Goal: Browse casually: Explore the website without a specific task or goal

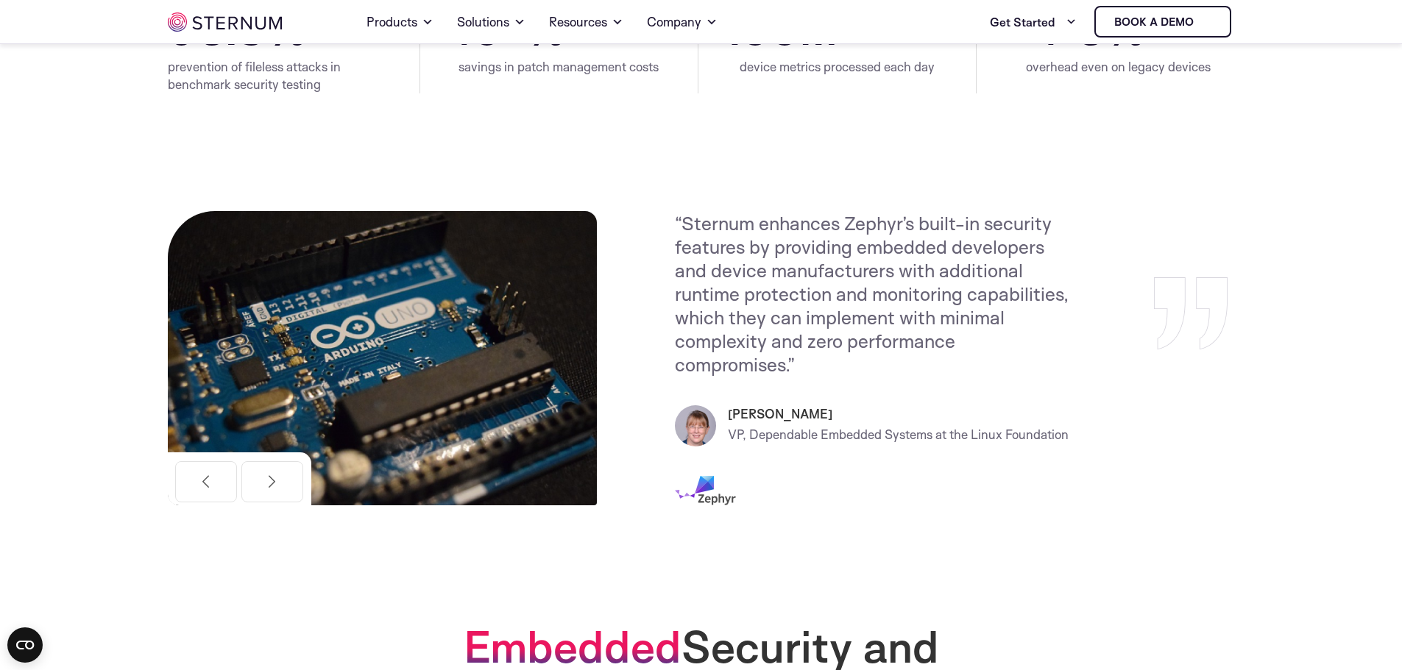
scroll to position [538, 0]
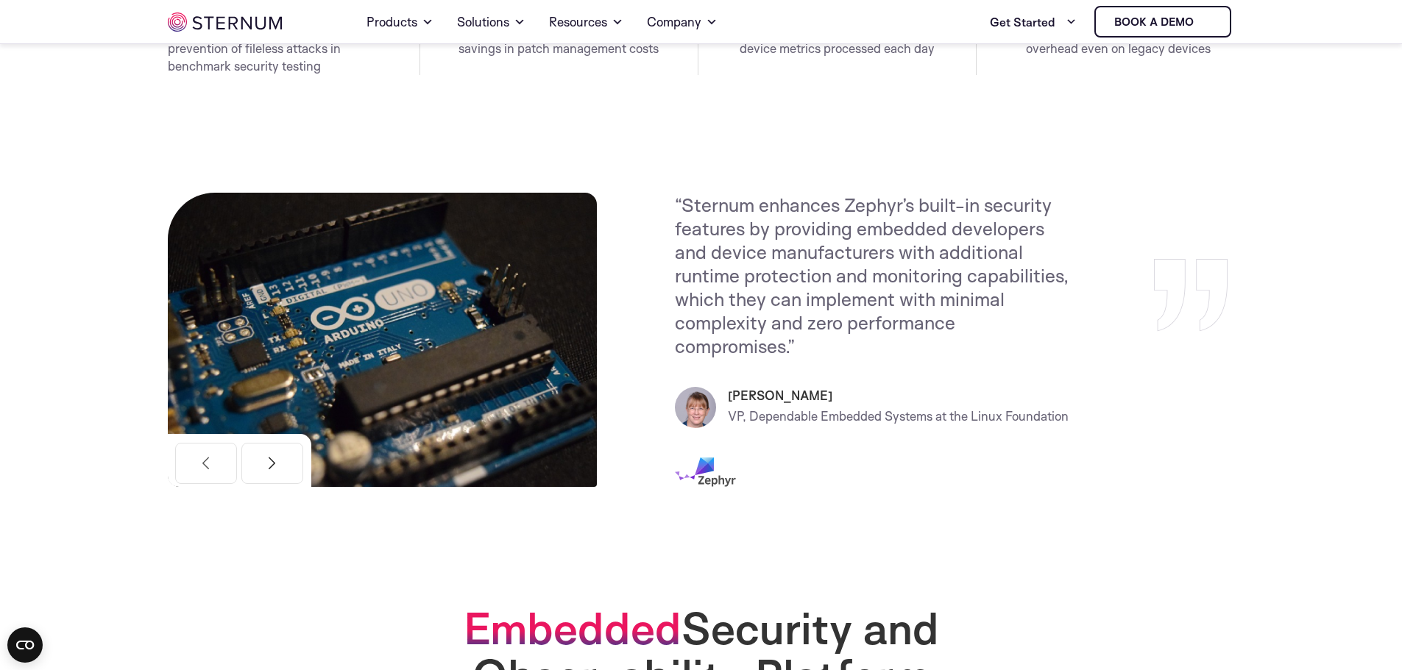
click at [274, 456] on button "Next" at bounding box center [272, 463] width 62 height 41
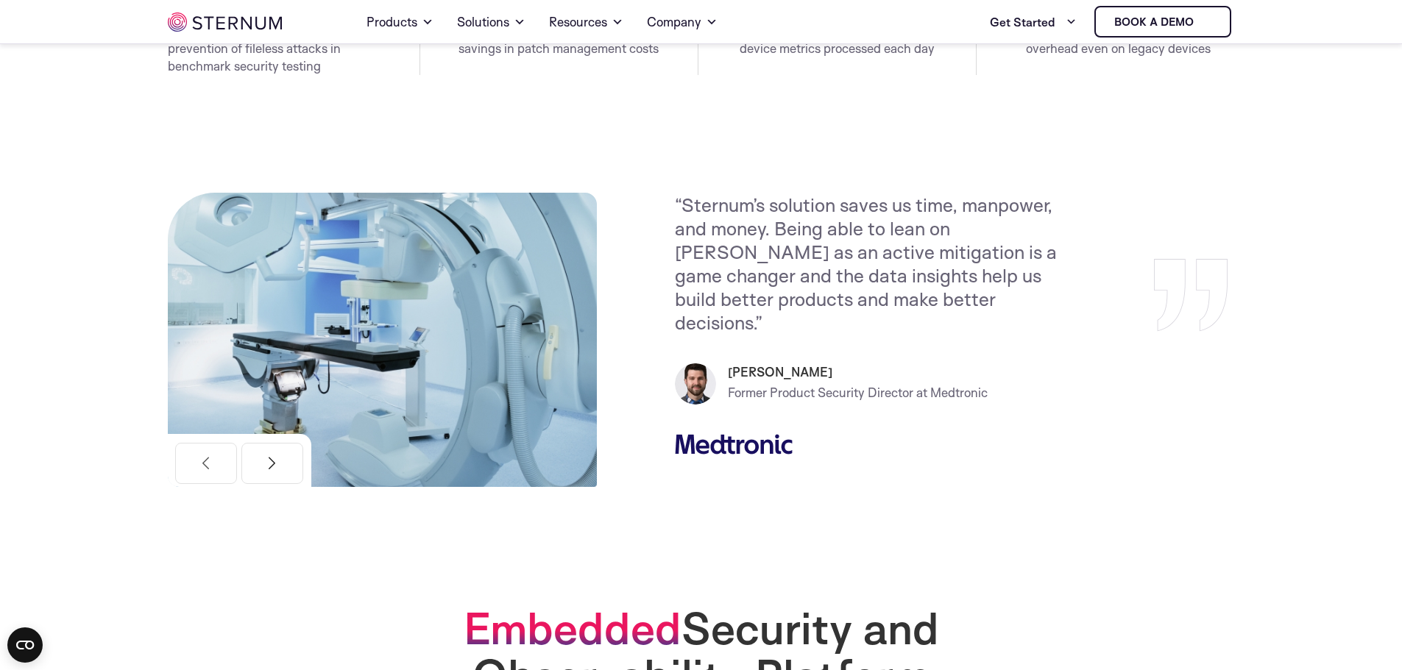
click at [272, 457] on button "Next" at bounding box center [272, 463] width 62 height 41
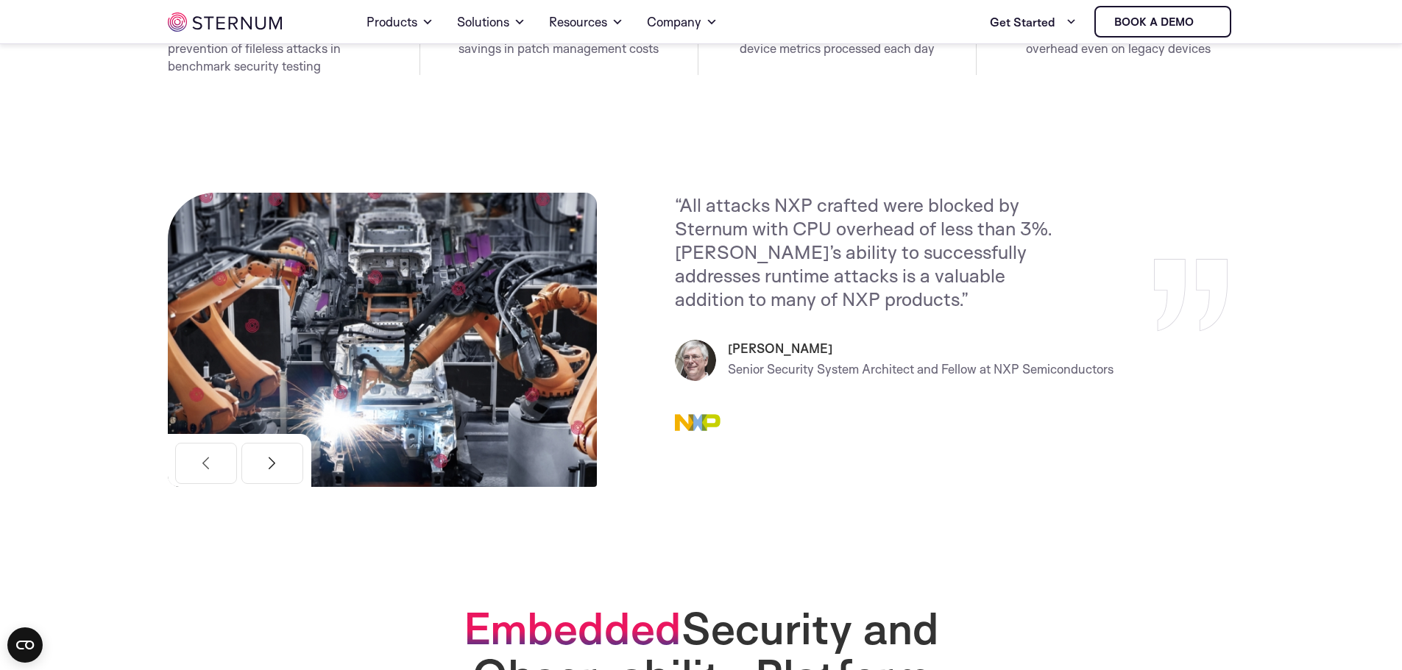
click at [272, 457] on button "Next" at bounding box center [272, 463] width 62 height 41
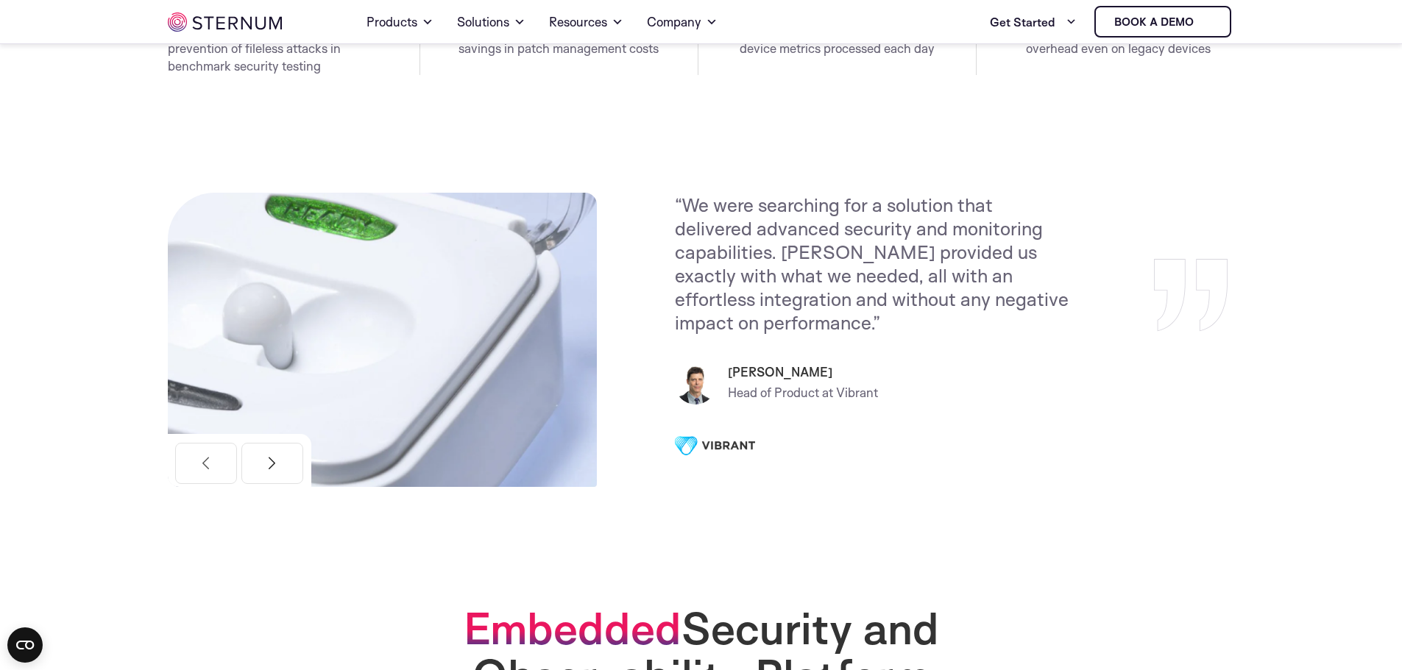
click at [272, 457] on button "Next" at bounding box center [272, 463] width 62 height 41
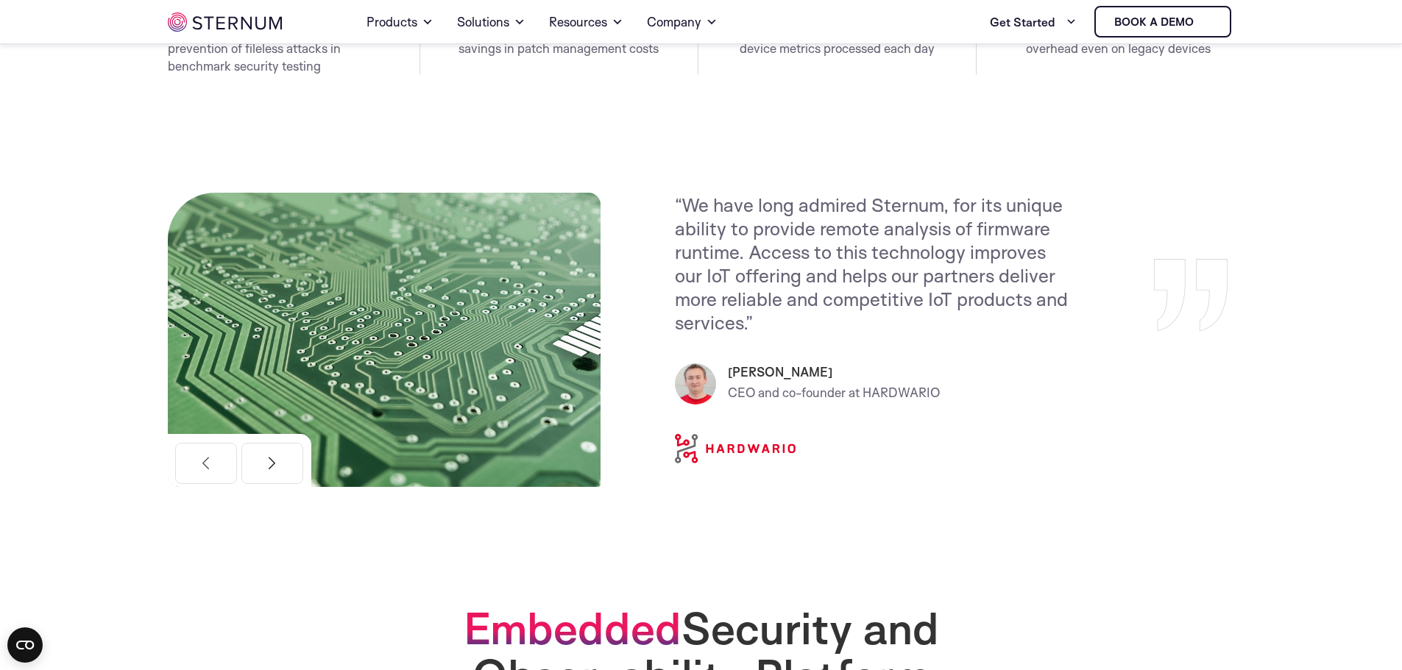
click at [279, 463] on button "Next" at bounding box center [272, 463] width 62 height 41
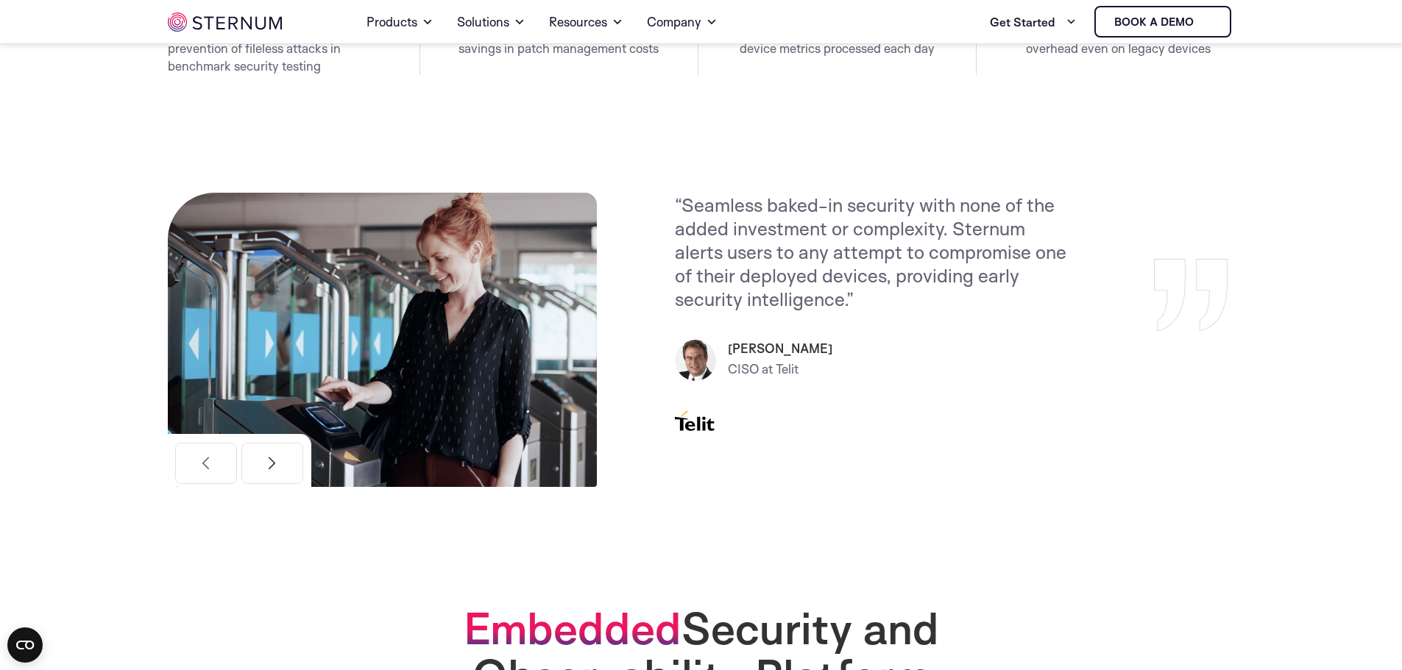
click at [279, 463] on button "Next" at bounding box center [272, 463] width 62 height 41
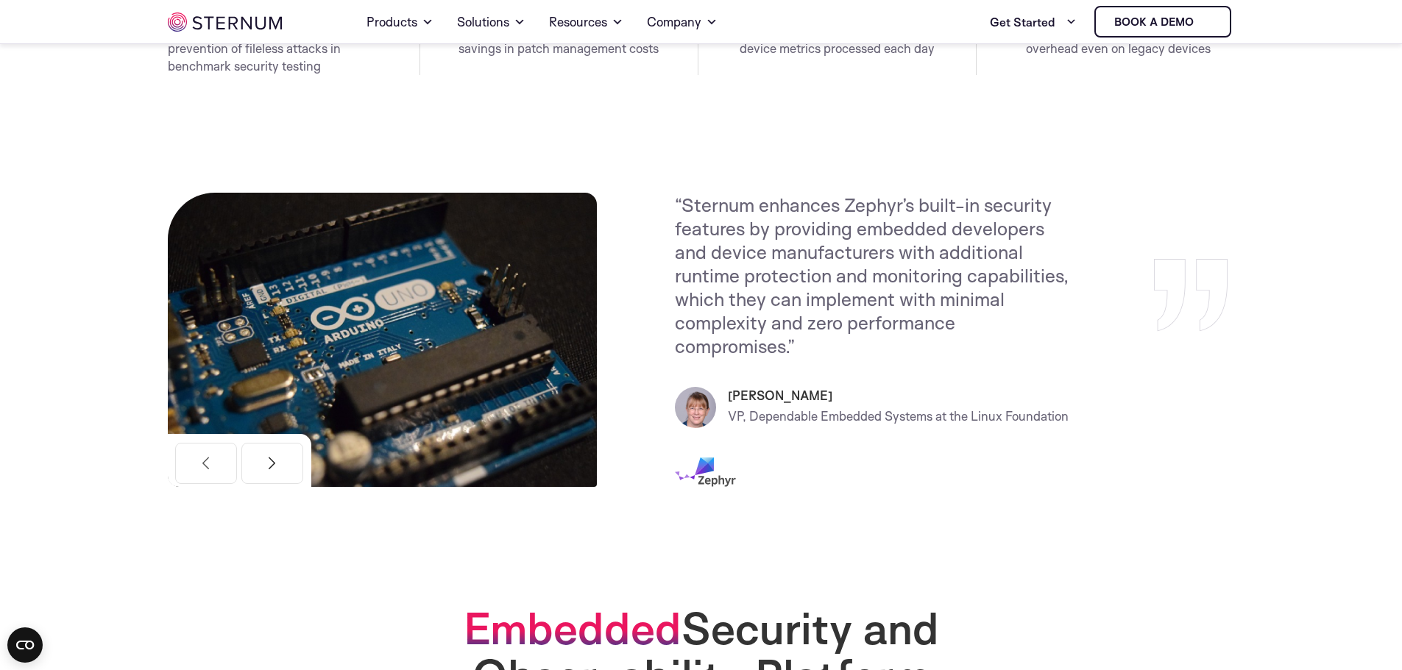
click at [279, 463] on button "Next" at bounding box center [272, 463] width 62 height 41
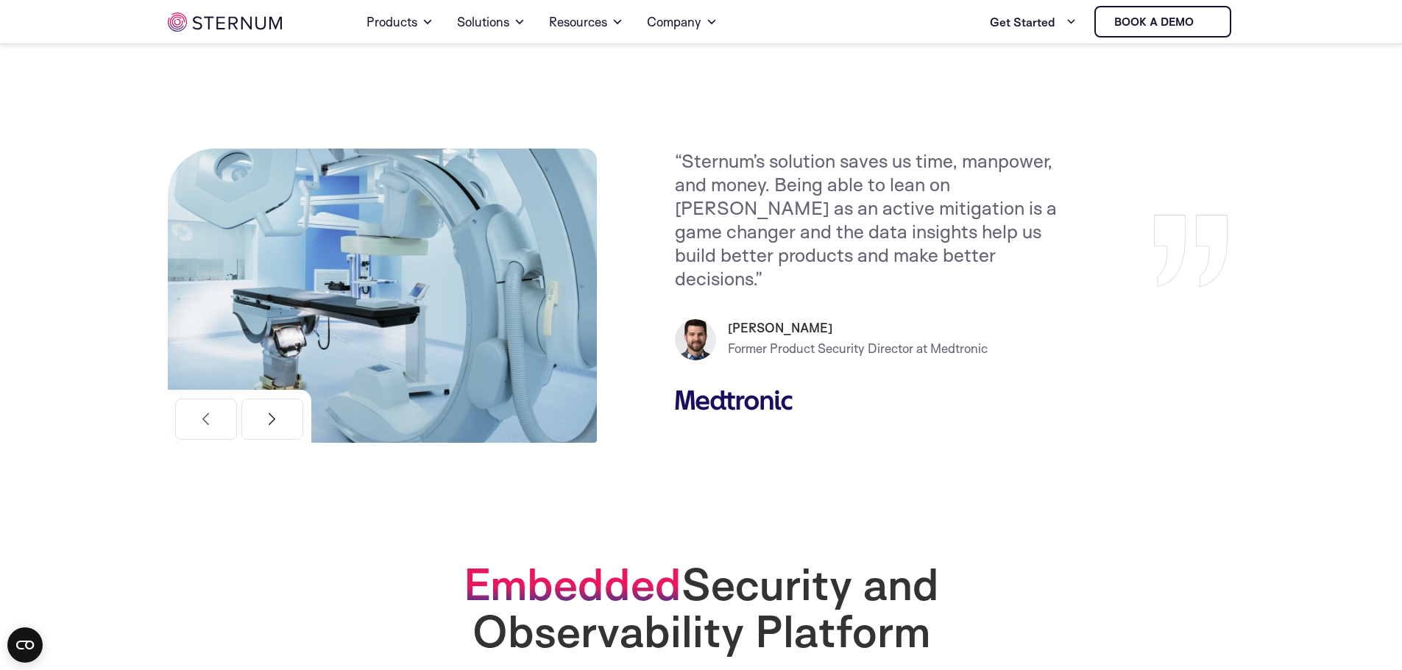
scroll to position [581, 0]
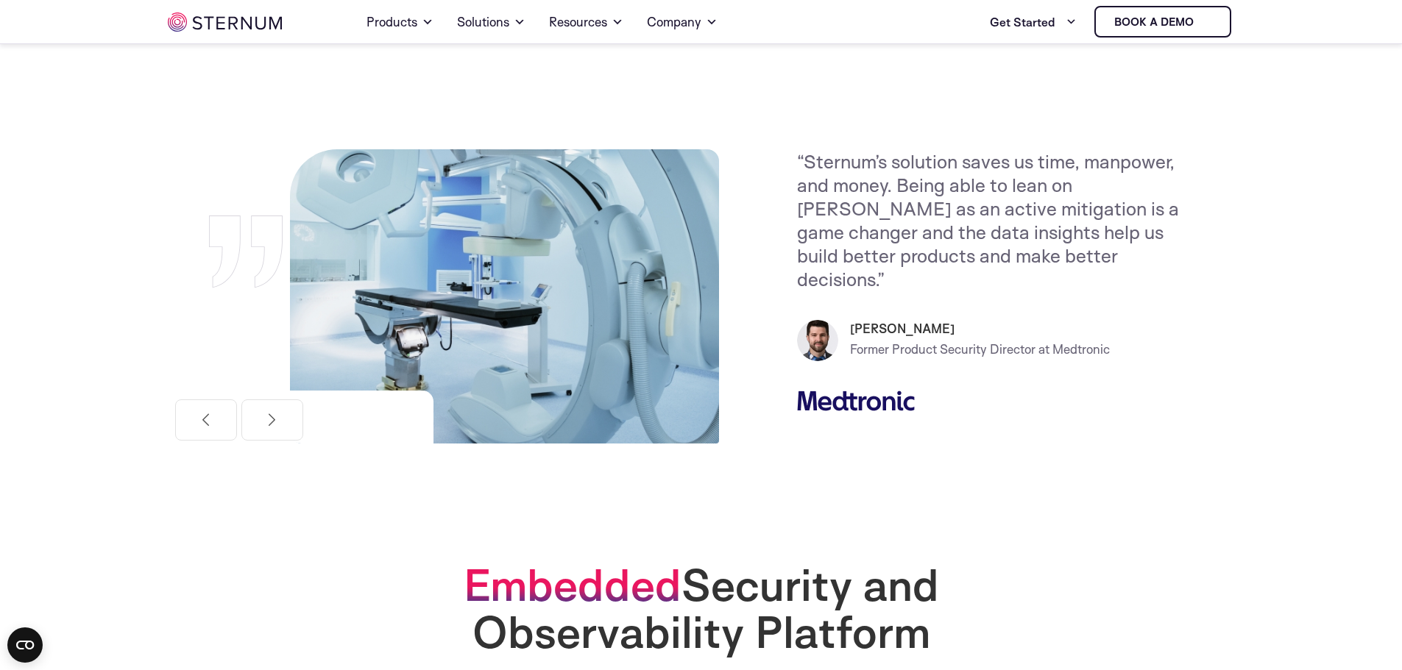
drag, startPoint x: 670, startPoint y: 157, endPoint x: 779, endPoint y: 232, distance: 132.3
click at [791, 232] on div "“Sternum’s solution saves us time, manpower, and money. Being able to lean on […" at bounding box center [1074, 296] width 566 height 294
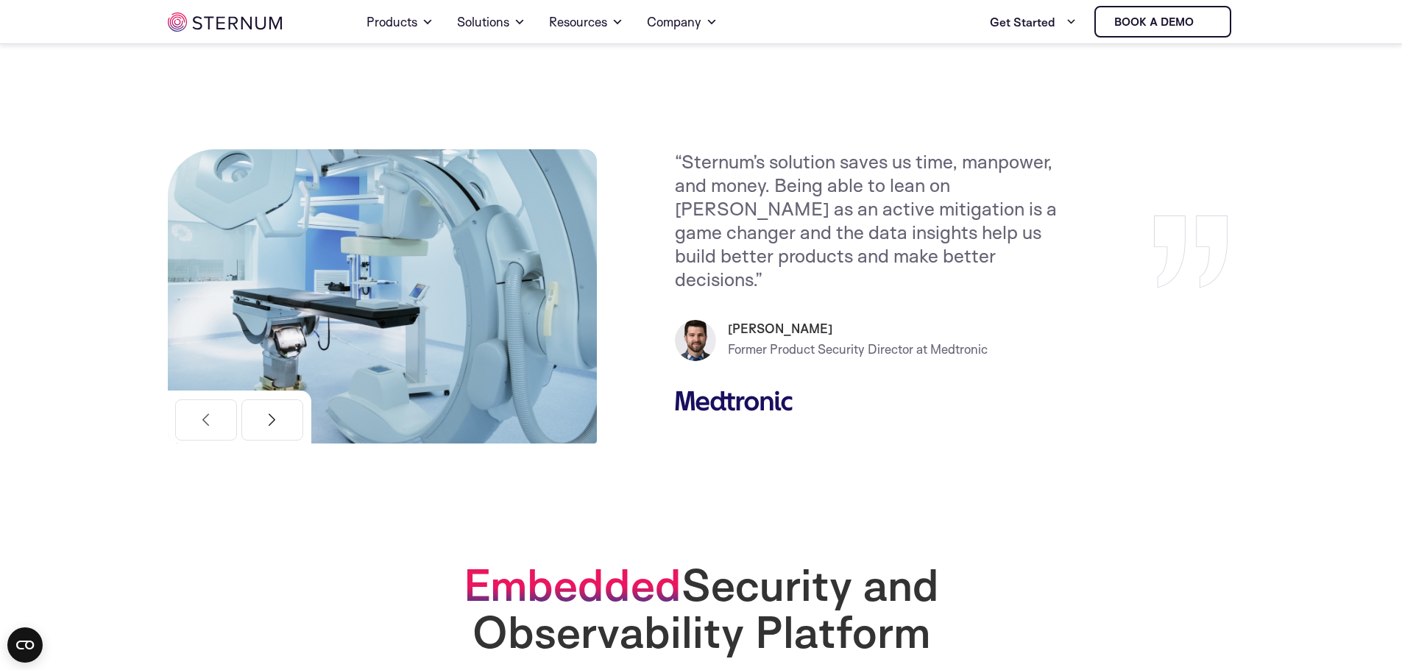
click at [272, 427] on button "Next" at bounding box center [272, 420] width 62 height 41
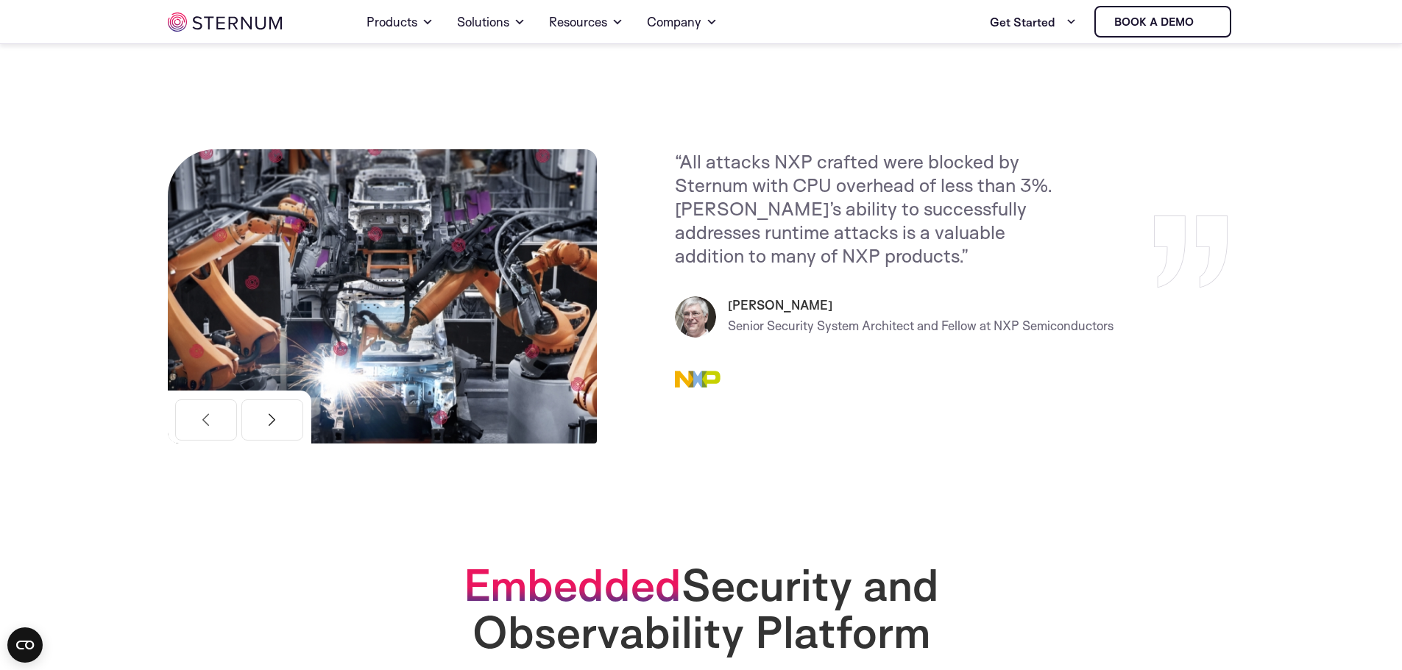
click at [277, 432] on button "Next" at bounding box center [272, 420] width 62 height 41
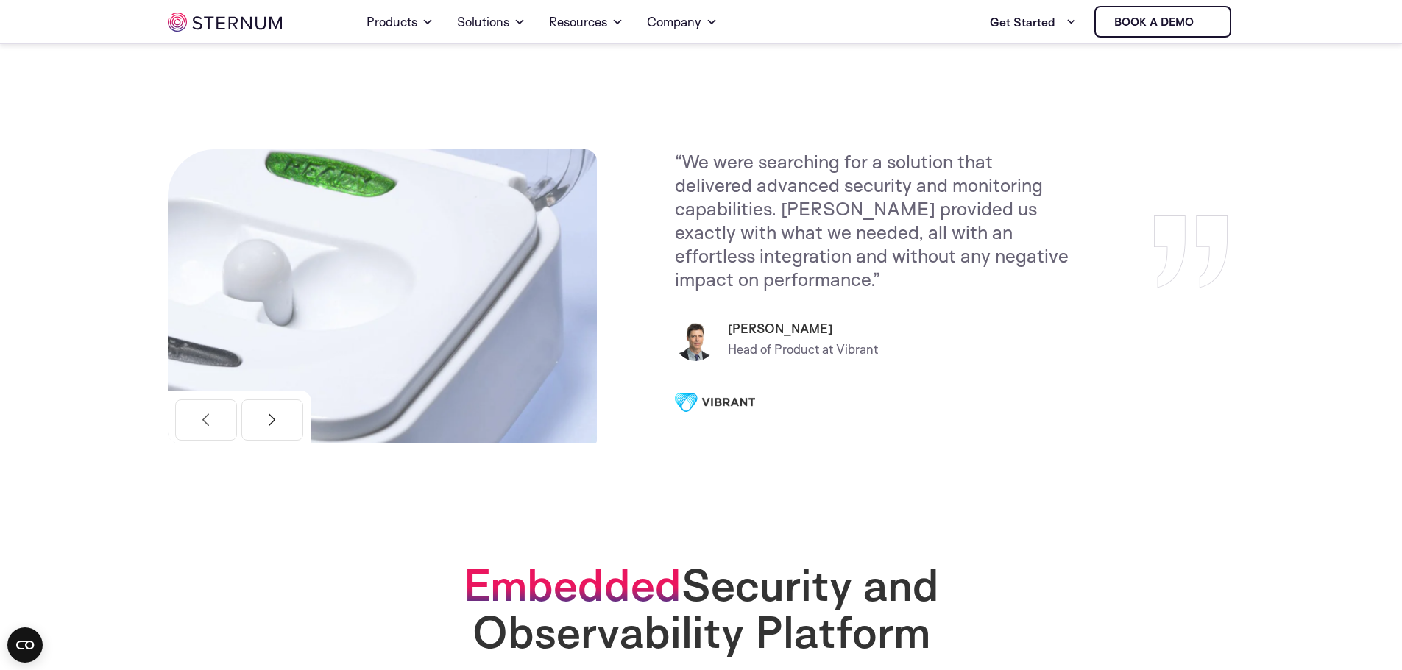
click at [285, 422] on button "Next" at bounding box center [272, 420] width 62 height 41
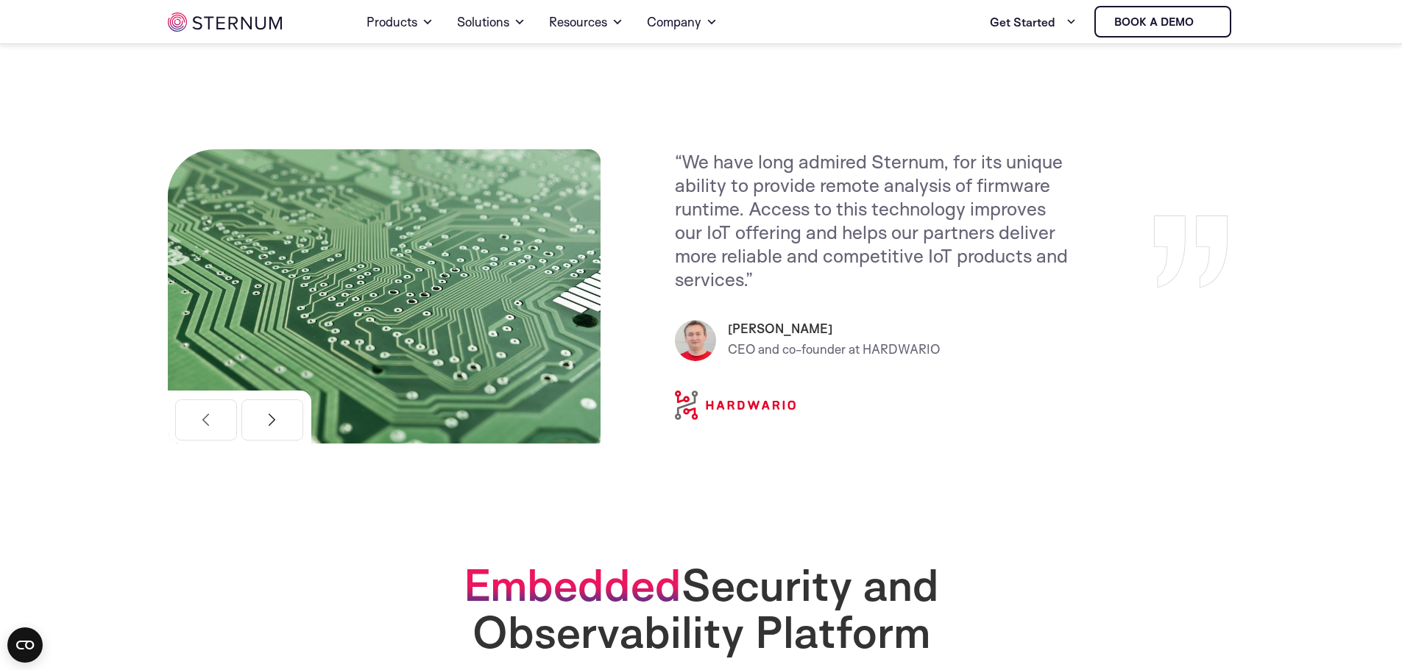
click at [285, 422] on button "Next" at bounding box center [272, 420] width 62 height 41
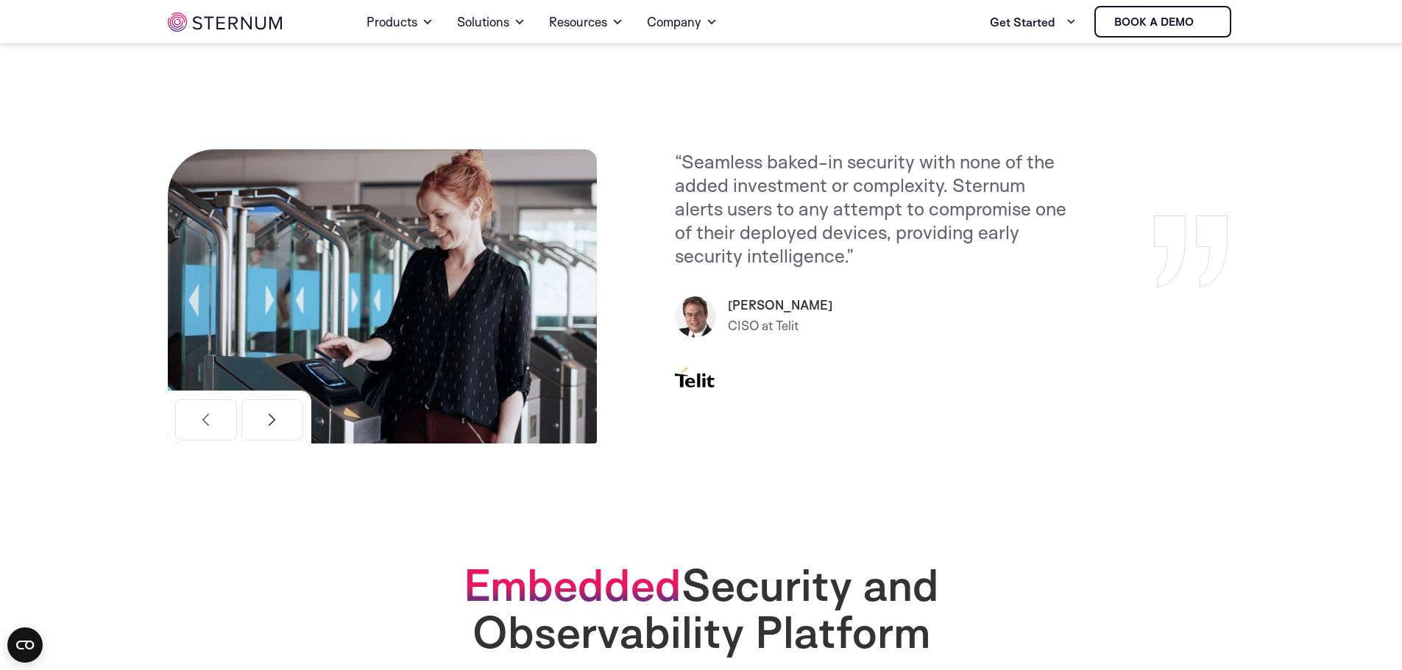
click at [285, 422] on button "Next" at bounding box center [272, 420] width 62 height 41
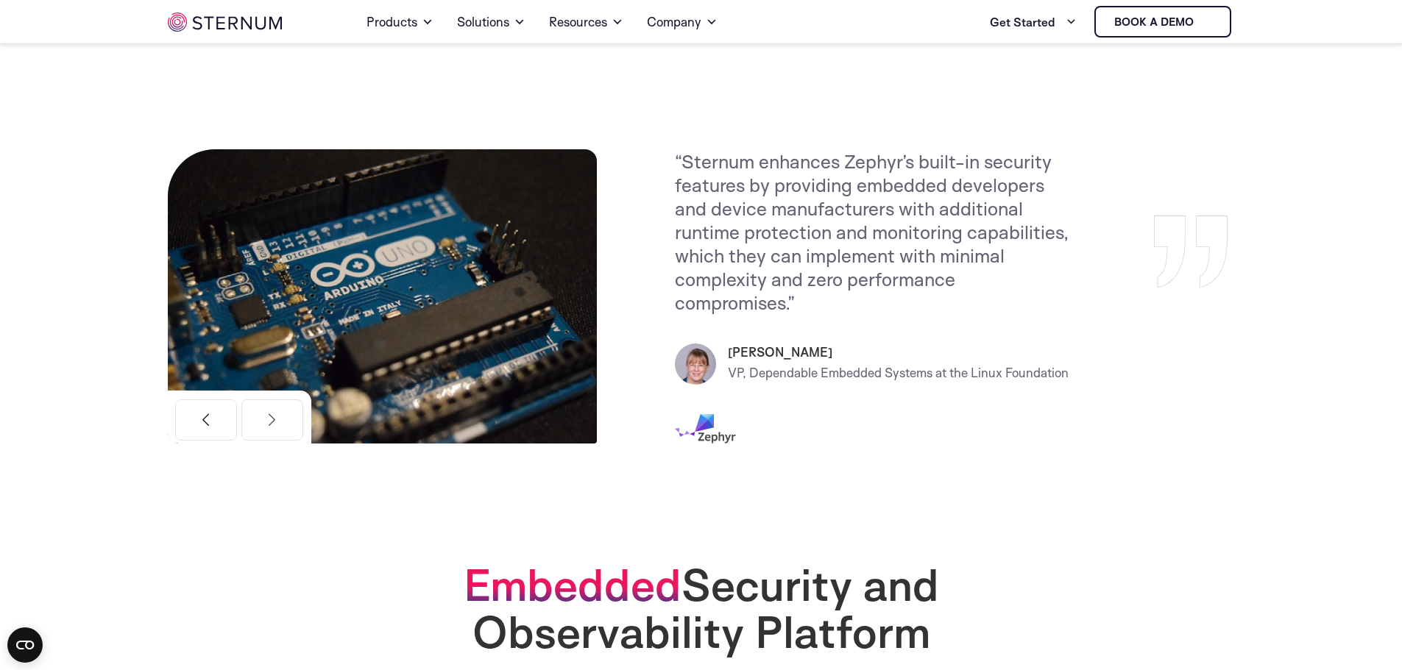
click at [188, 420] on button "Previous" at bounding box center [206, 420] width 62 height 41
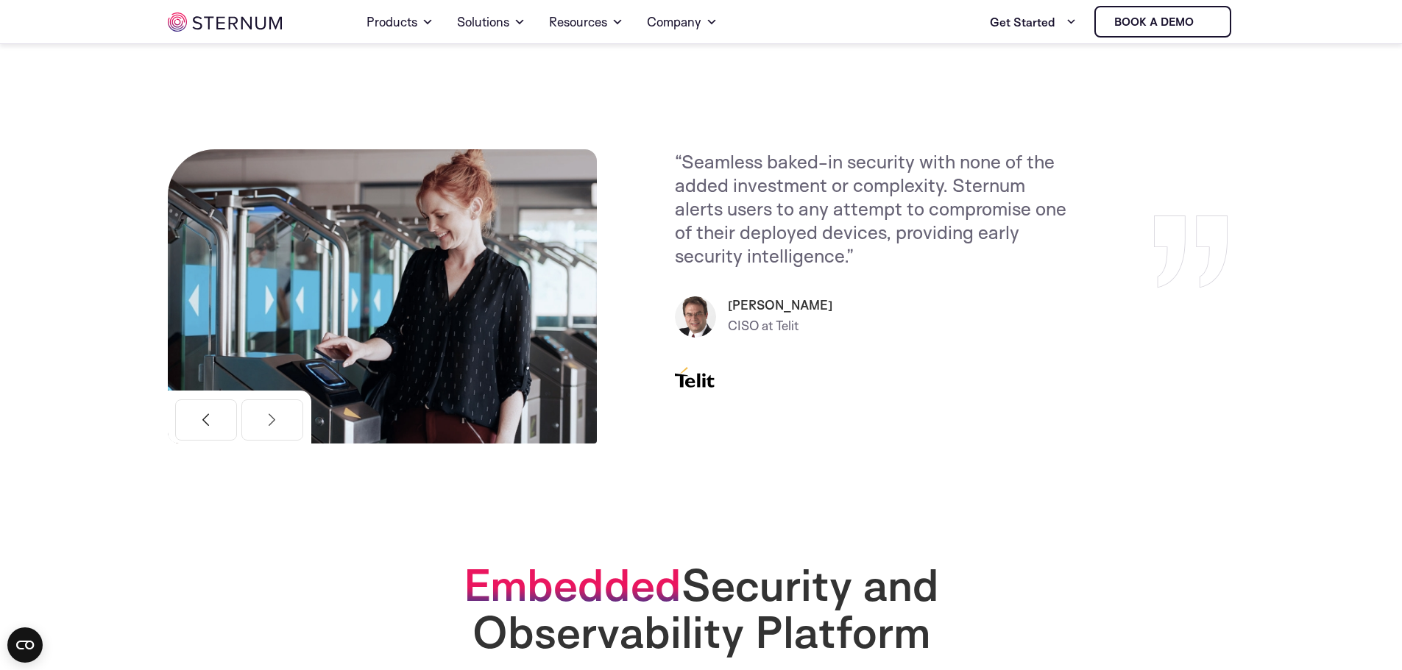
click at [221, 421] on button "Previous" at bounding box center [206, 420] width 62 height 41
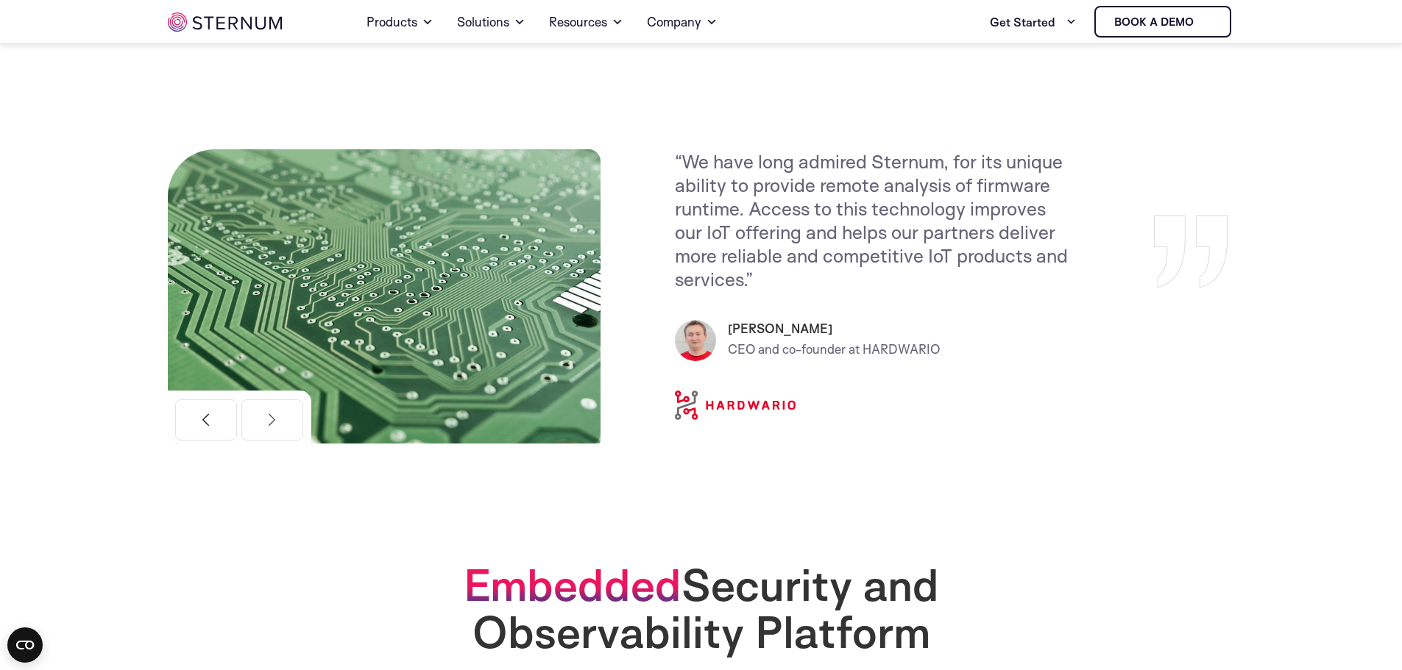
click at [221, 421] on button "Previous" at bounding box center [206, 420] width 62 height 41
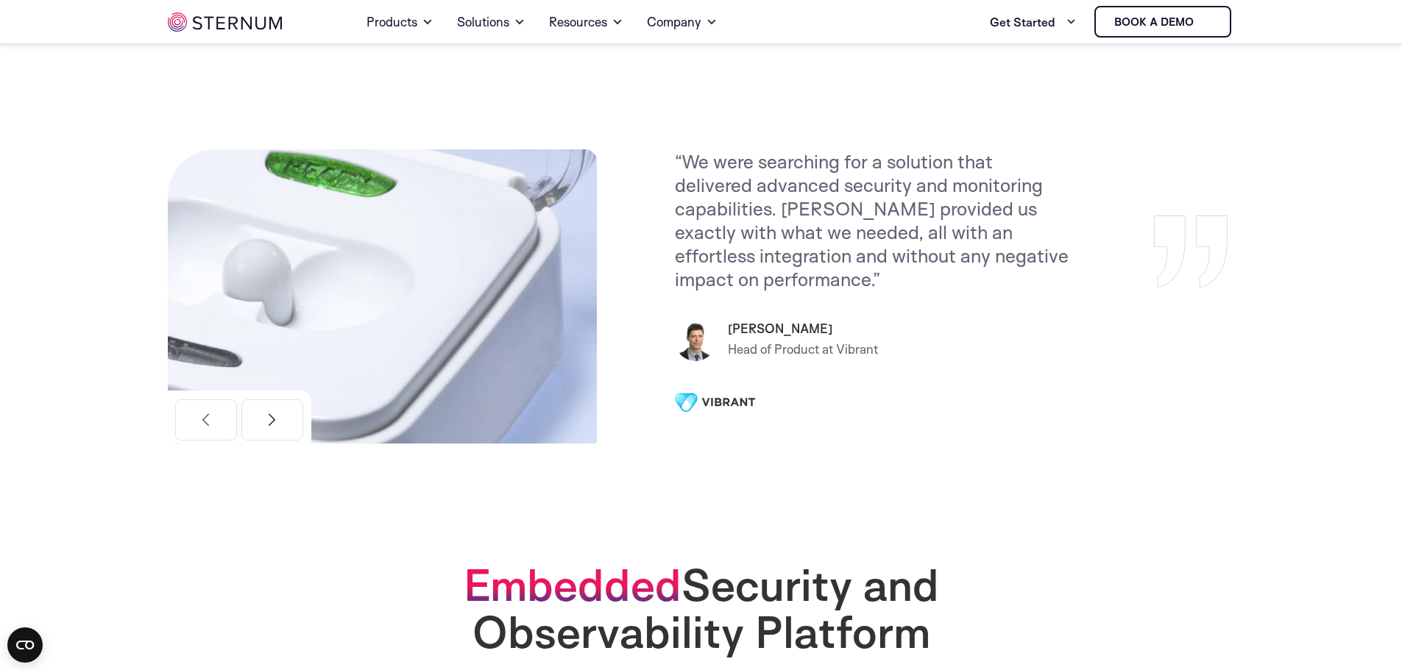
click at [283, 417] on button "Next" at bounding box center [272, 420] width 62 height 41
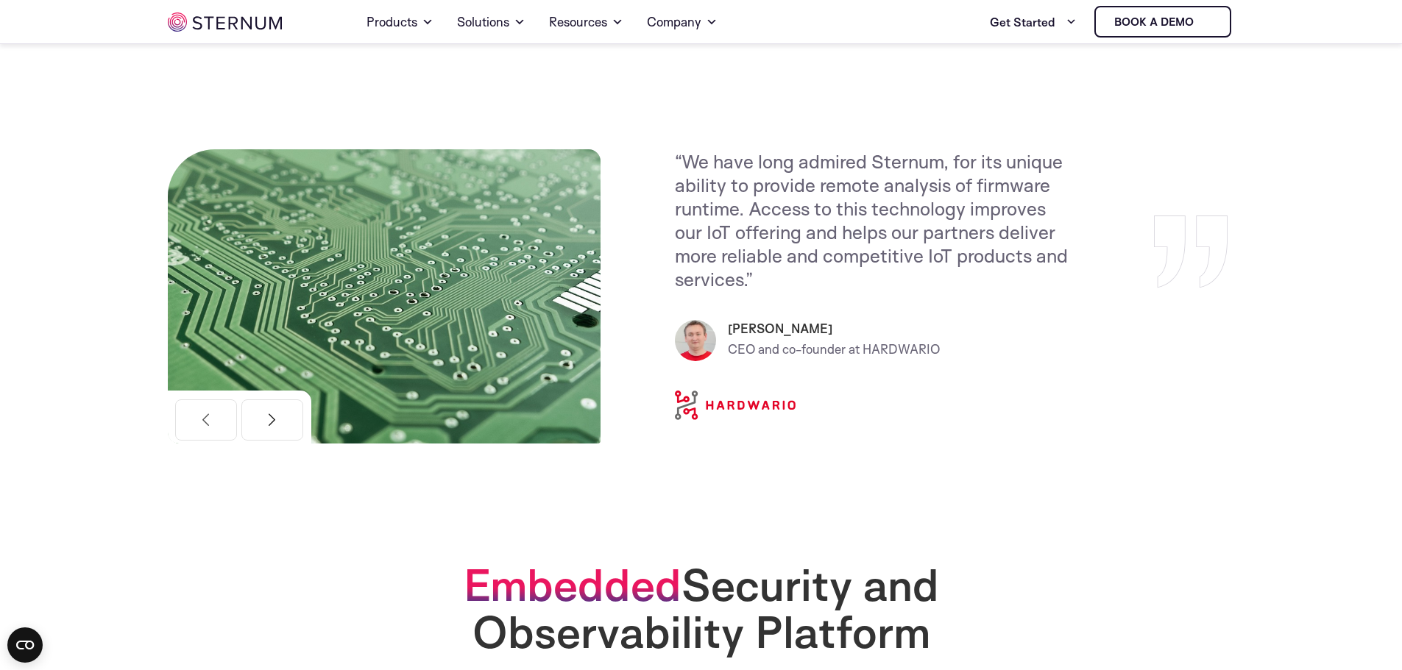
click at [283, 417] on button "Next" at bounding box center [272, 420] width 62 height 41
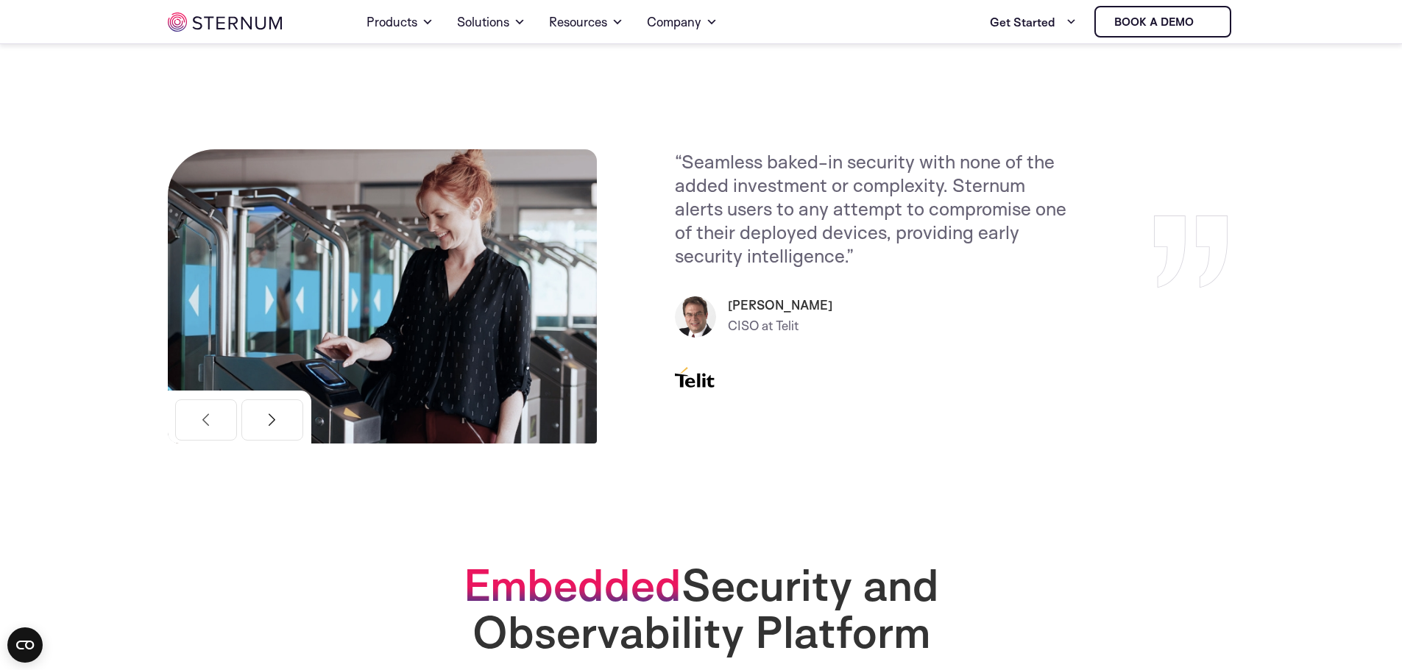
click at [283, 417] on button "Next" at bounding box center [272, 420] width 62 height 41
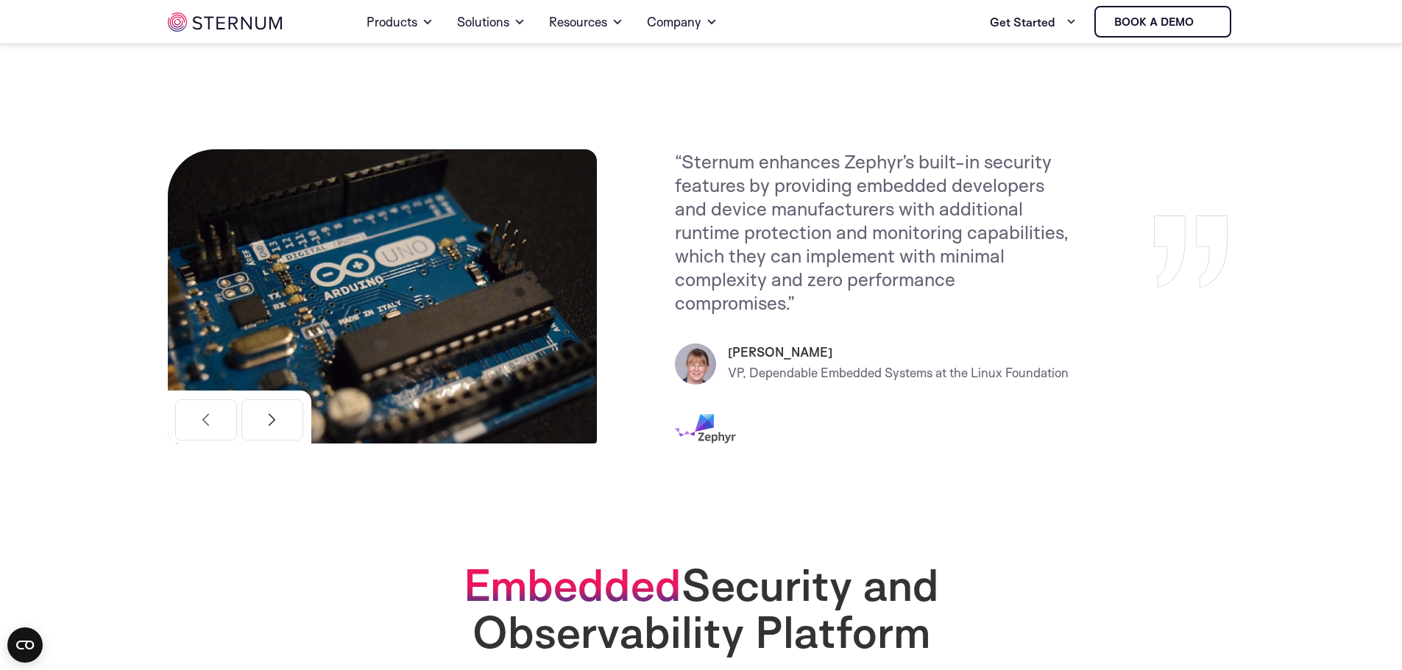
click at [283, 417] on button "Next" at bounding box center [272, 420] width 62 height 41
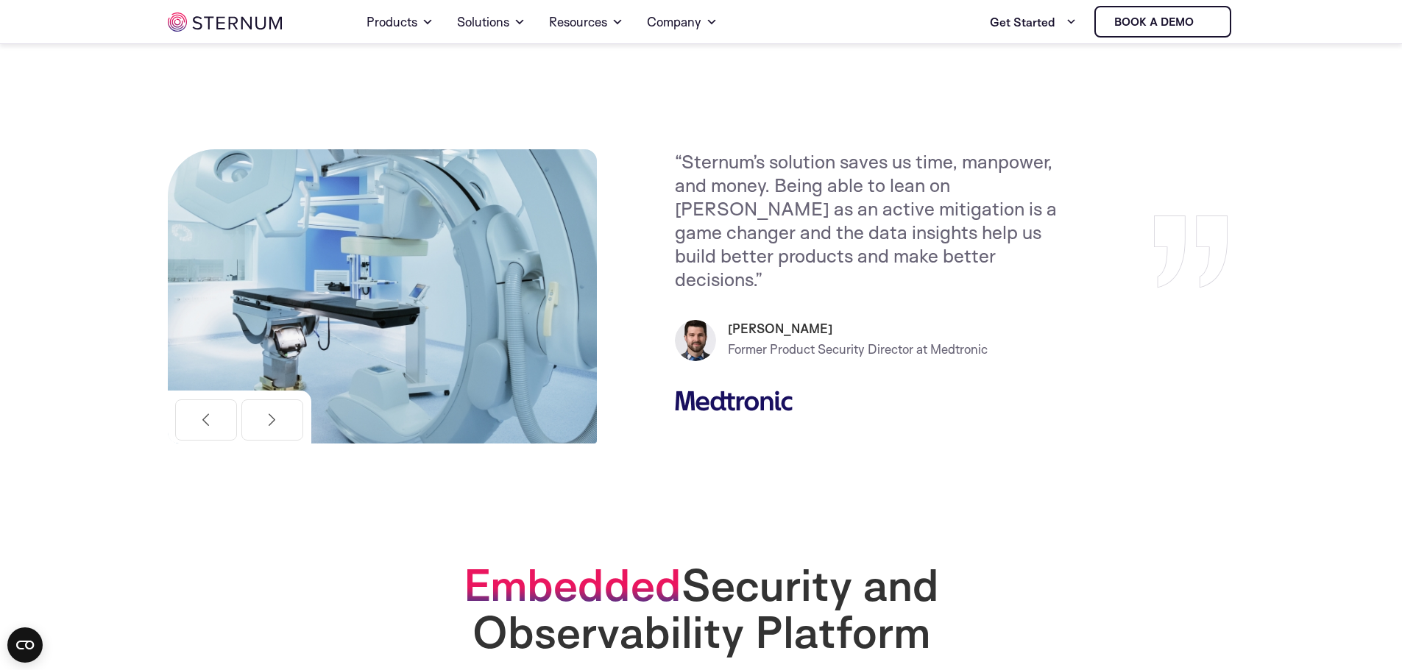
click at [936, 183] on p "“Sternum’s solution saves us time, manpower, and money. Being able to lean on […" at bounding box center [873, 219] width 397 height 141
drag, startPoint x: 879, startPoint y: 258, endPoint x: 639, endPoint y: 158, distance: 260.0
click at [639, 158] on div "“Sternum’s solution saves us time, manpower, and money. Being able to lean on […" at bounding box center [701, 296] width 1067 height 294
drag, startPoint x: 676, startPoint y: 157, endPoint x: 843, endPoint y: 239, distance: 186.6
click at [843, 239] on p "“Sternum’s solution saves us time, manpower, and money. Being able to lean on […" at bounding box center [875, 219] width 397 height 141
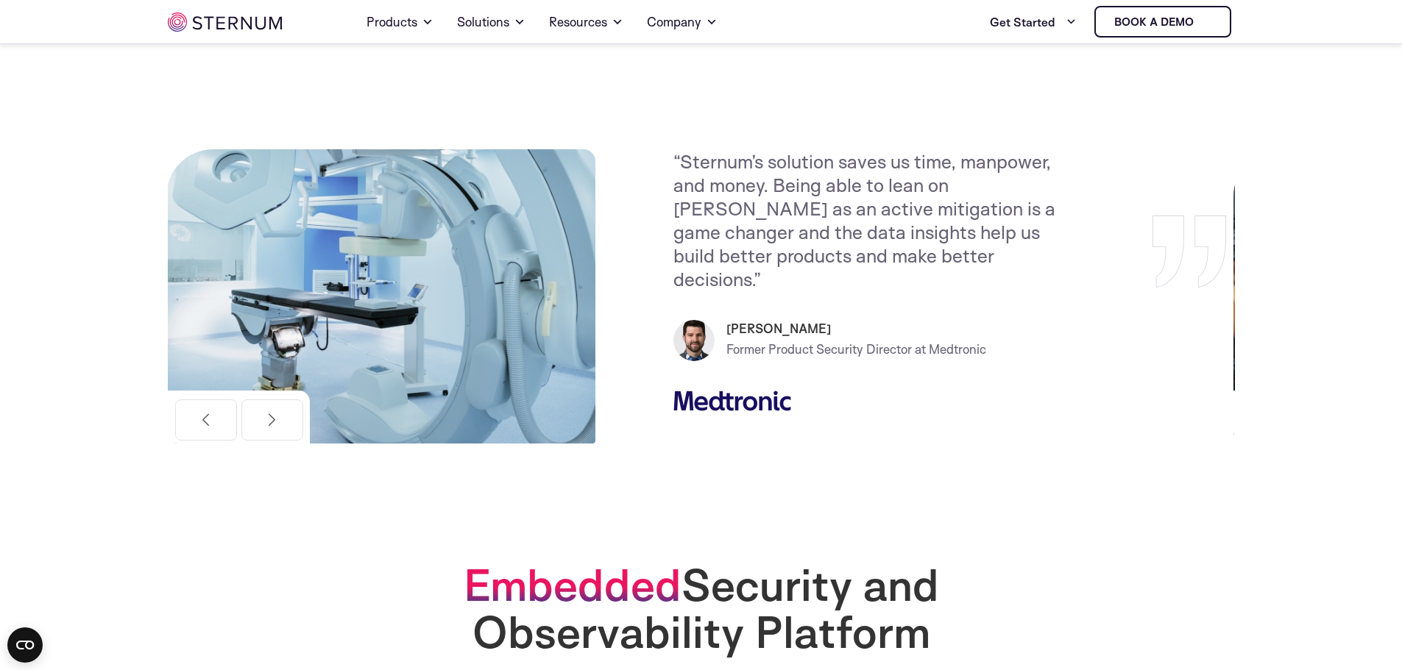
drag, startPoint x: 868, startPoint y: 260, endPoint x: 772, endPoint y: 196, distance: 115.1
click at [772, 196] on p "“Sternum’s solution saves us time, manpower, and money. Being able to lean on […" at bounding box center [871, 219] width 397 height 141
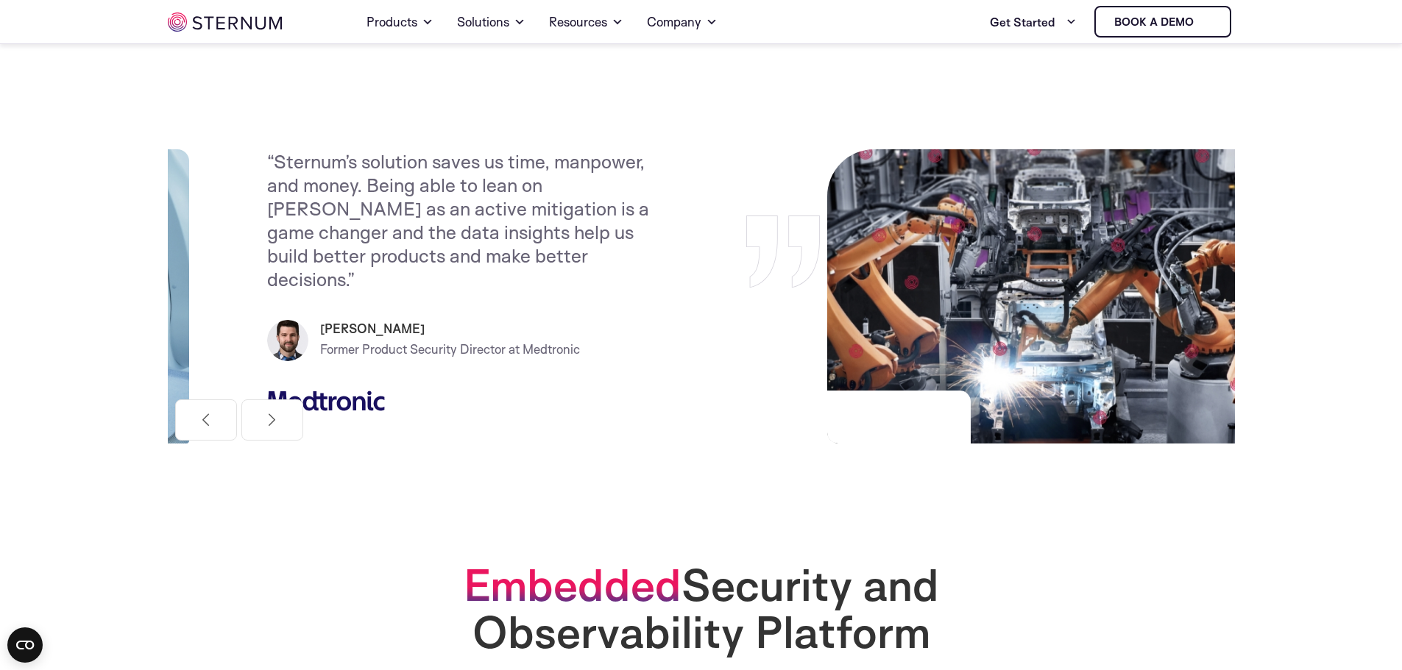
drag, startPoint x: 964, startPoint y: 230, endPoint x: 462, endPoint y: 238, distance: 502.0
click at [462, 238] on p "“Sternum’s solution saves us time, manpower, and money. Being able to lean on […" at bounding box center [465, 219] width 397 height 141
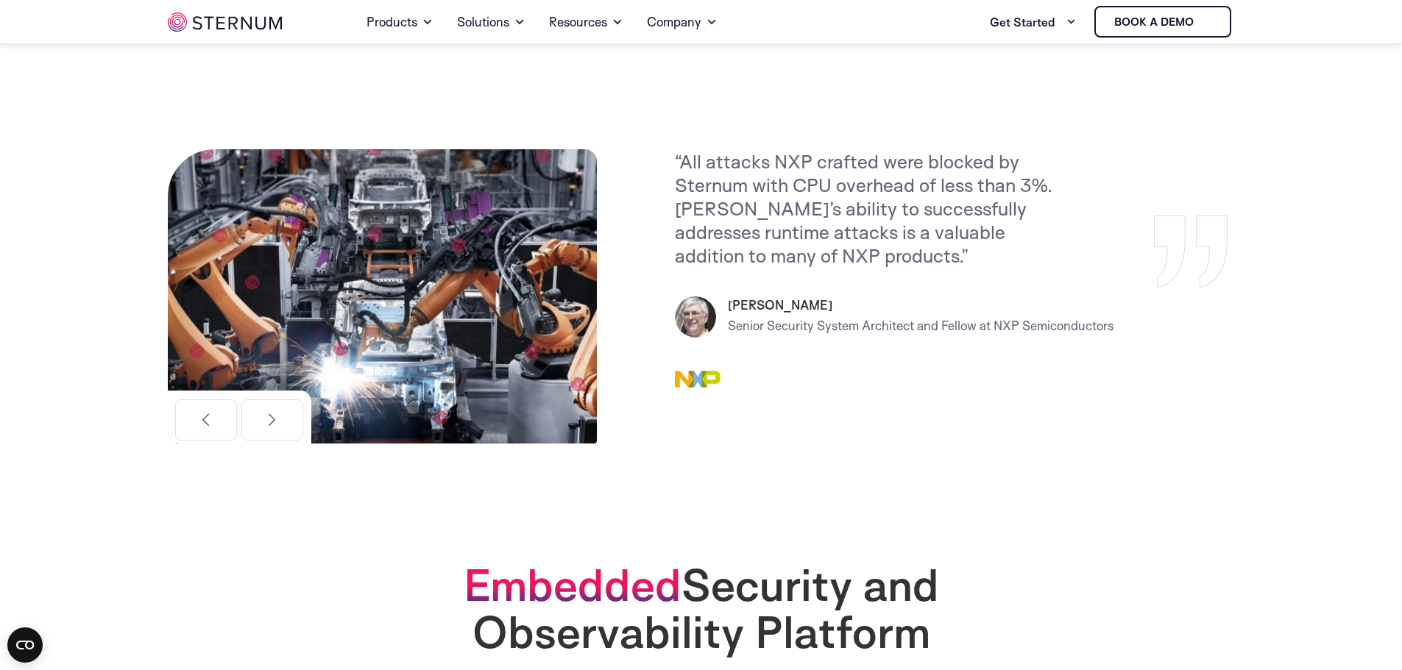
drag, startPoint x: 1058, startPoint y: 266, endPoint x: 556, endPoint y: 269, distance: 502.6
click at [675, 269] on div "“All attacks NXP crafted were blocked by Sternum with CPU overhead of less than…" at bounding box center [955, 296] width 560 height 294
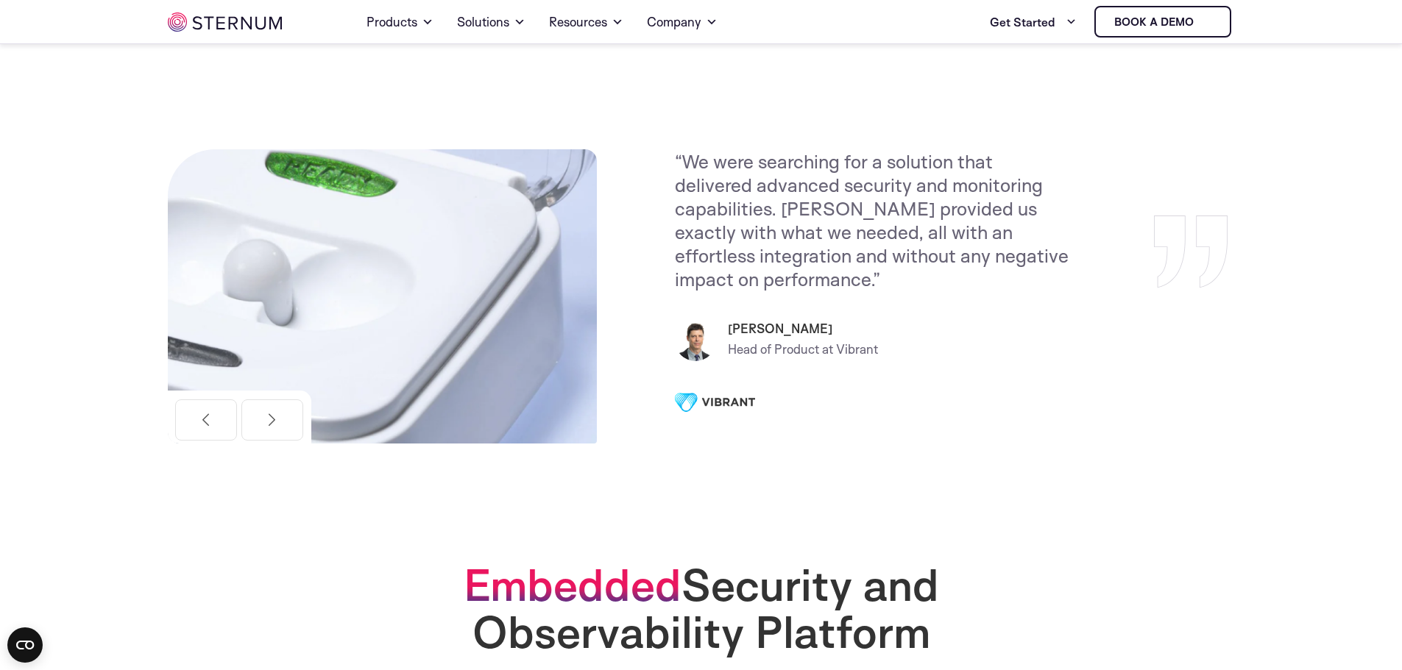
drag, startPoint x: 1028, startPoint y: 296, endPoint x: 494, endPoint y: 286, distance: 534.4
click at [523, 286] on div "“We were searching for a solution that delivered advanced security and monitori…" at bounding box center [701, 296] width 1067 height 294
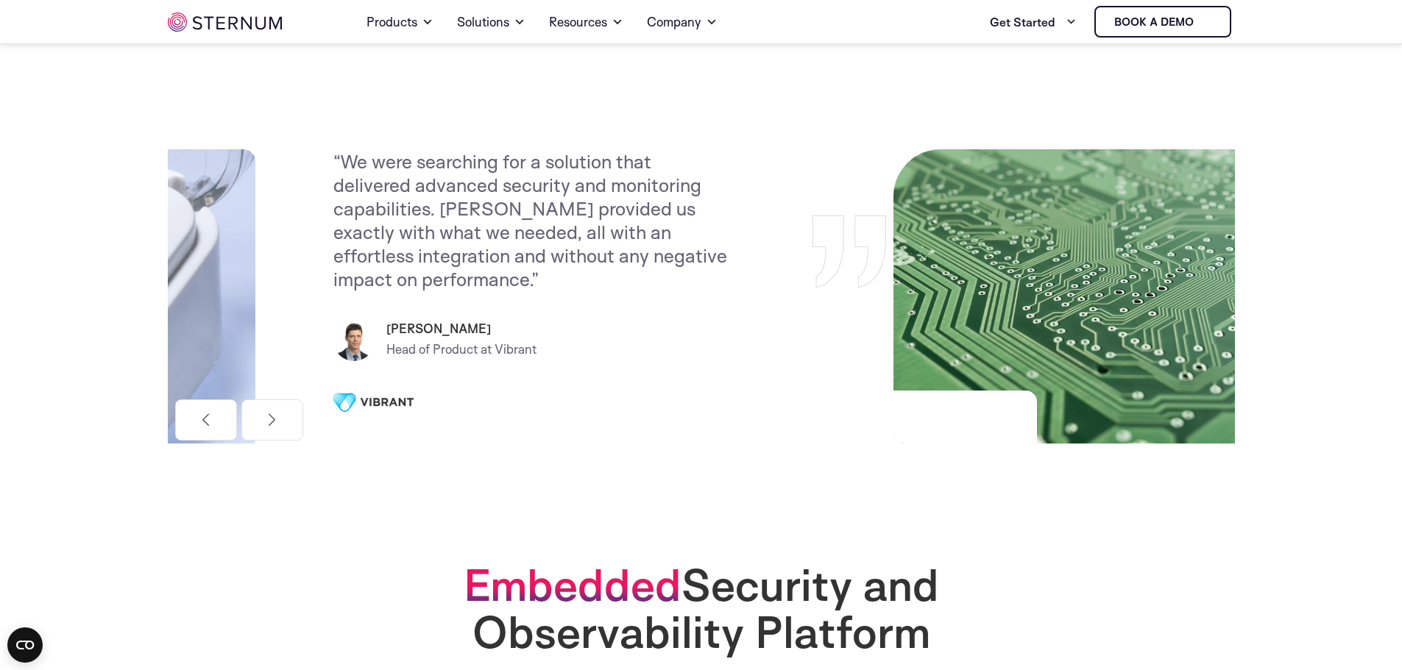
drag, startPoint x: 743, startPoint y: 280, endPoint x: 341, endPoint y: 286, distance: 401.1
click at [355, 286] on p "“We were searching for a solution that delivered advanced security and monitori…" at bounding box center [531, 219] width 397 height 141
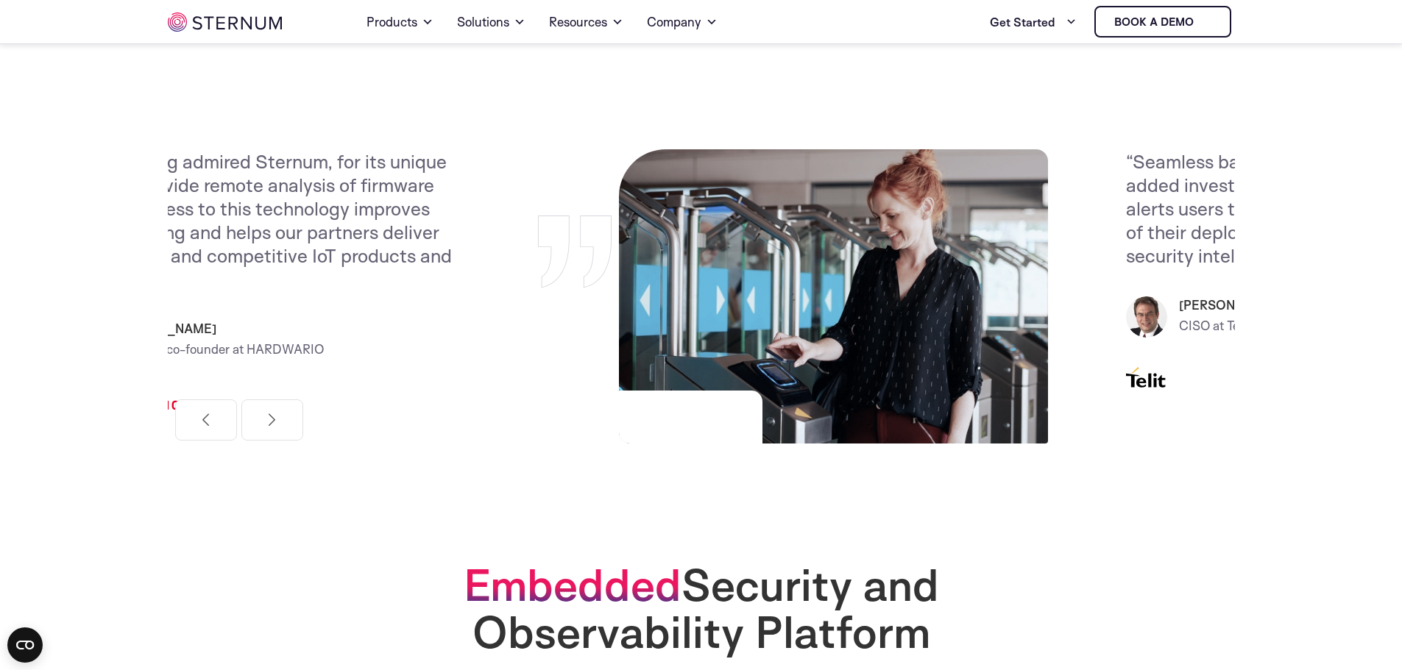
drag, startPoint x: 1010, startPoint y: 263, endPoint x: 206, endPoint y: 284, distance: 804.7
click at [205, 282] on p "“We have long admired Sternum, for its unique ability to provide remote analysi…" at bounding box center [257, 219] width 397 height 141
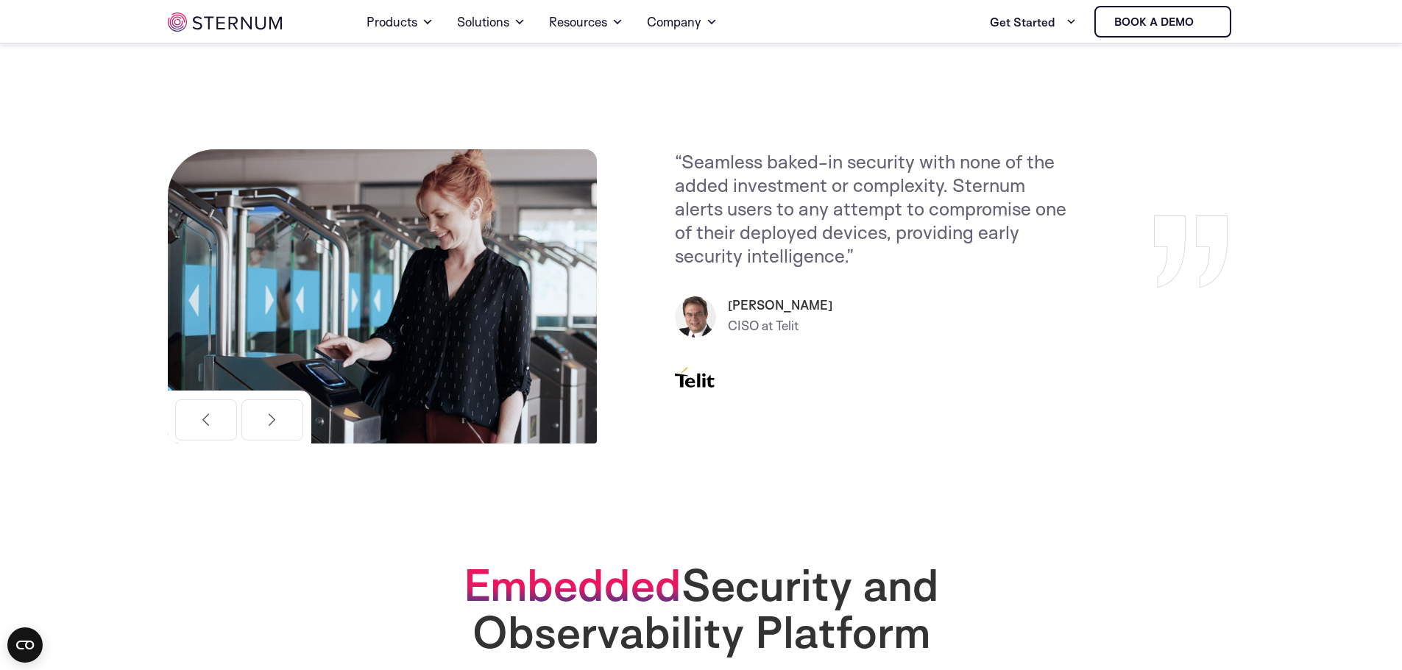
drag, startPoint x: 791, startPoint y: 269, endPoint x: 241, endPoint y: 268, distance: 550.5
click at [675, 268] on div "“Seamless baked-in security with none of the added investment or complexity. St…" at bounding box center [955, 296] width 560 height 294
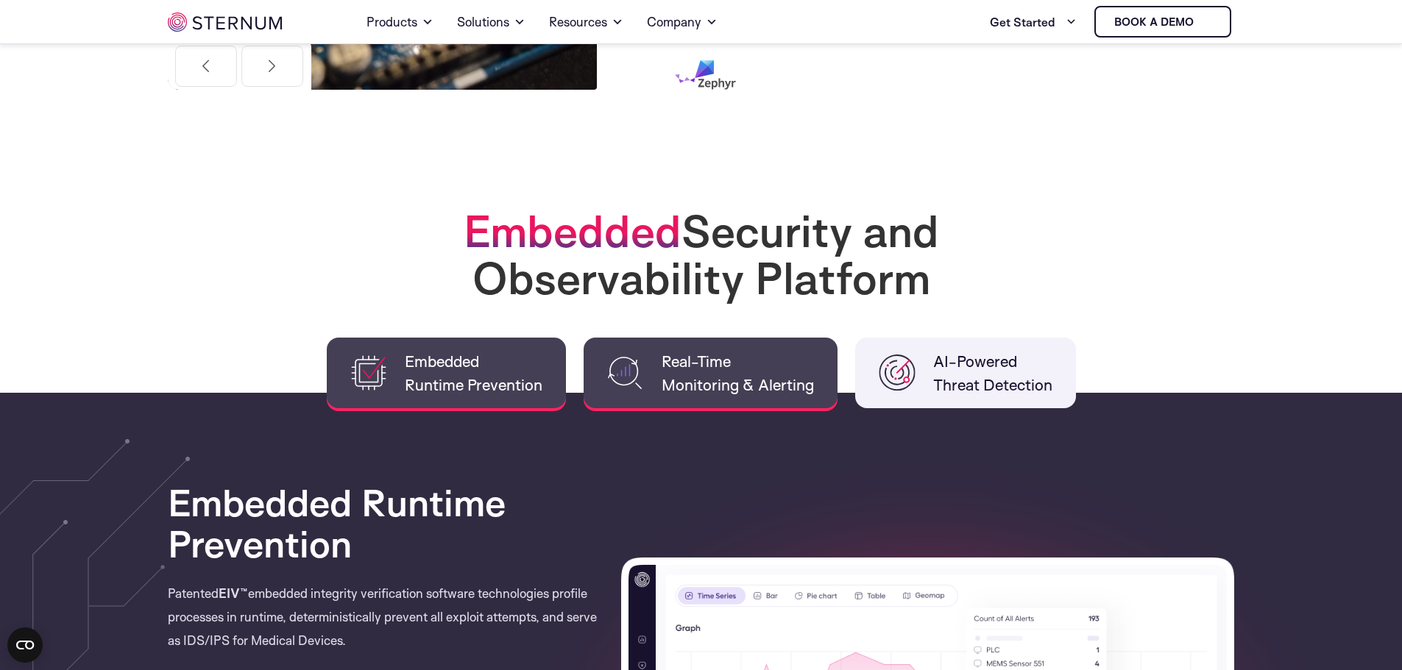
scroll to position [949, 0]
